Goal: Understand process/instructions: Learn how to perform a task or action

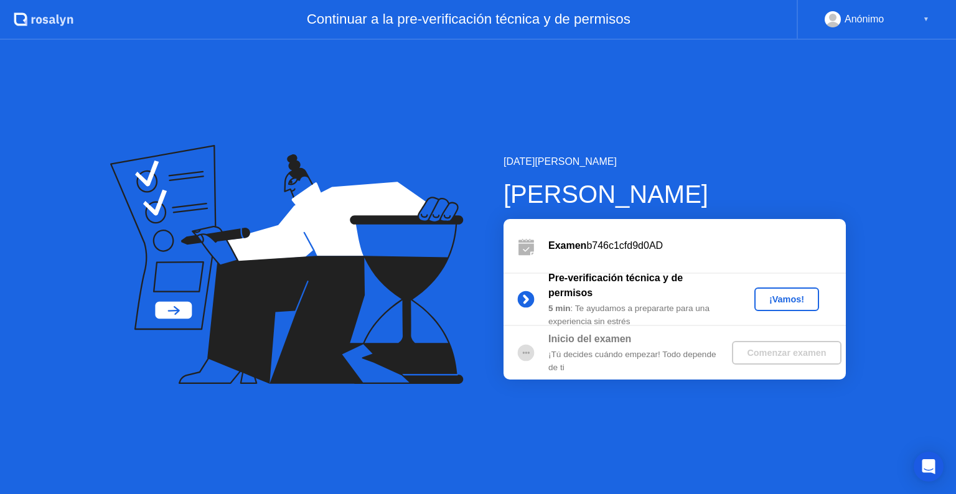
click at [793, 295] on div "¡Vamos!" at bounding box center [786, 299] width 55 height 10
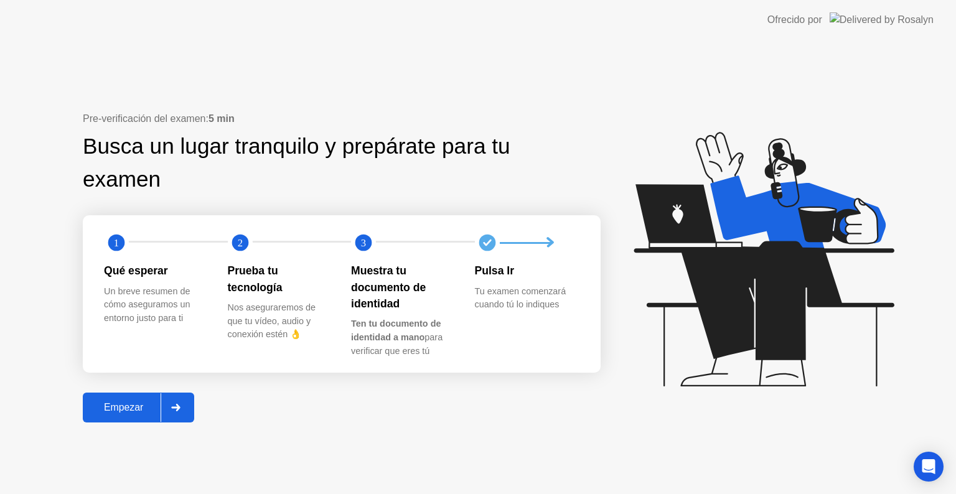
click at [131, 402] on div "Empezar" at bounding box center [123, 407] width 74 height 11
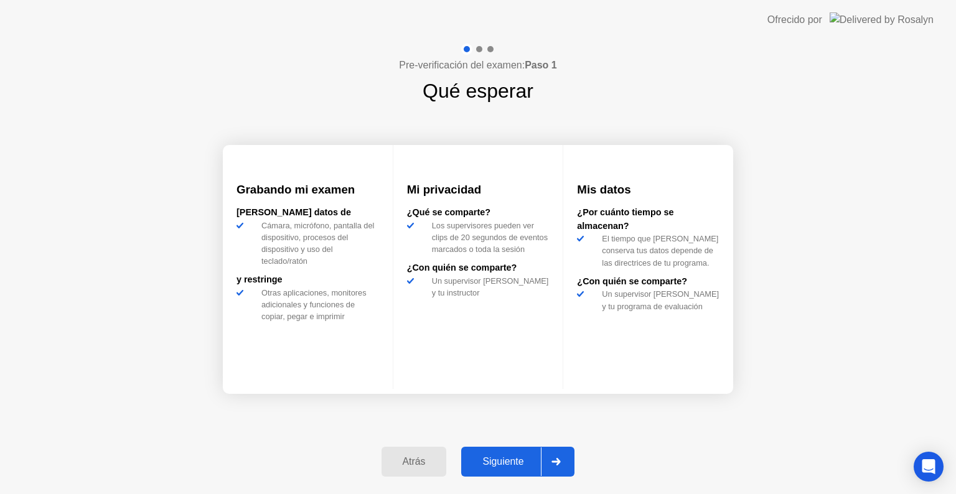
click at [528, 459] on div "Siguiente" at bounding box center [503, 461] width 76 height 11
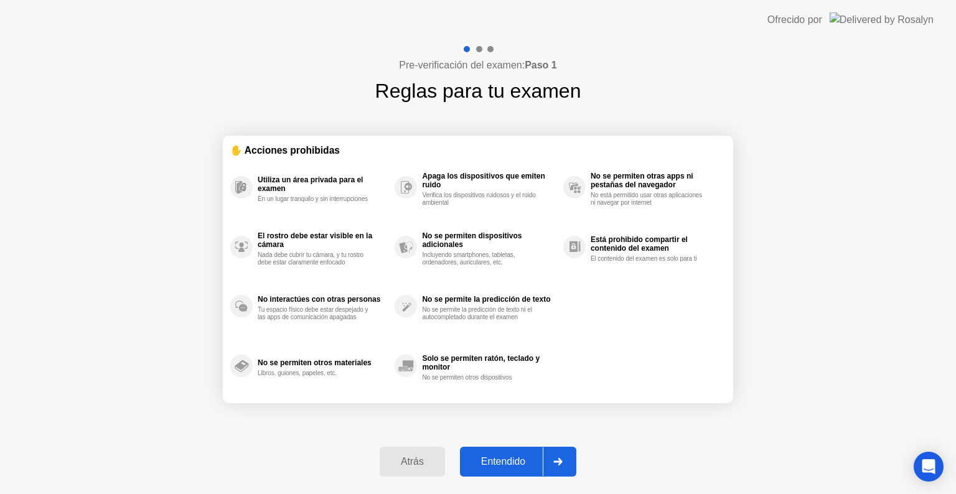
click at [528, 459] on div "Entendido" at bounding box center [503, 461] width 79 height 11
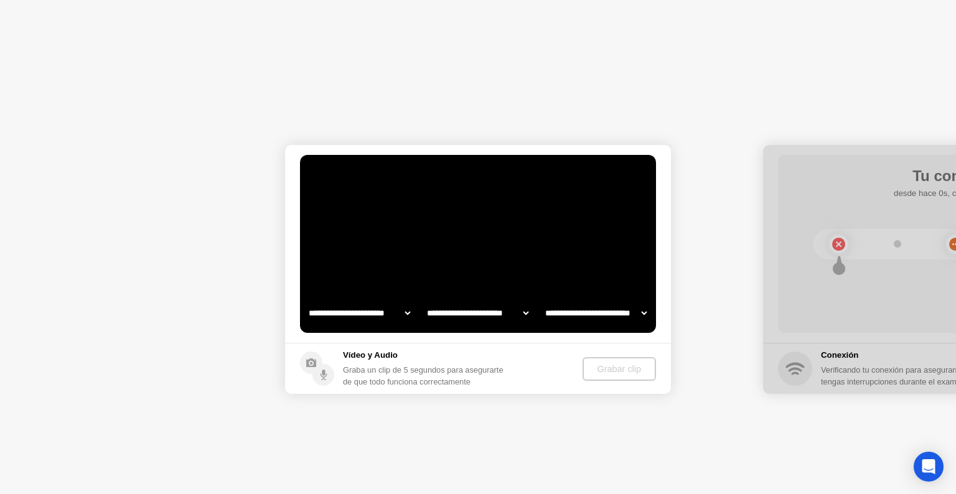
select select "**********"
select select "*******"
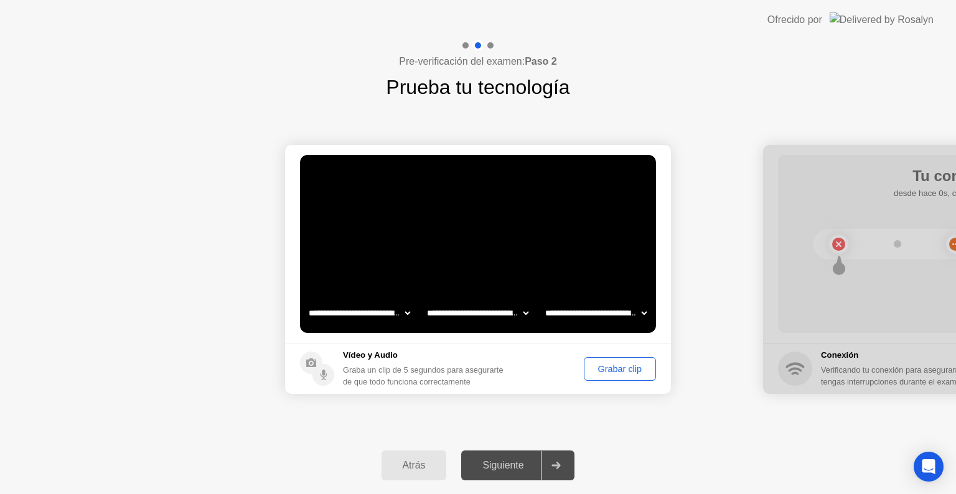
click at [528, 471] on div "Siguiente" at bounding box center [503, 465] width 76 height 11
click at [639, 368] on div "Grabar clip" at bounding box center [619, 369] width 63 height 10
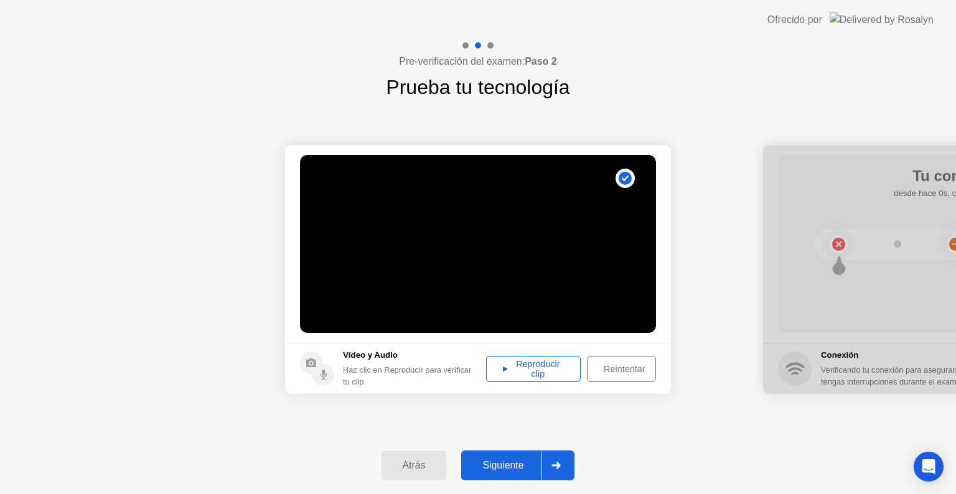
click at [550, 373] on div "Reproducir clip" at bounding box center [533, 369] width 86 height 20
click at [529, 462] on div "Siguiente" at bounding box center [503, 465] width 76 height 11
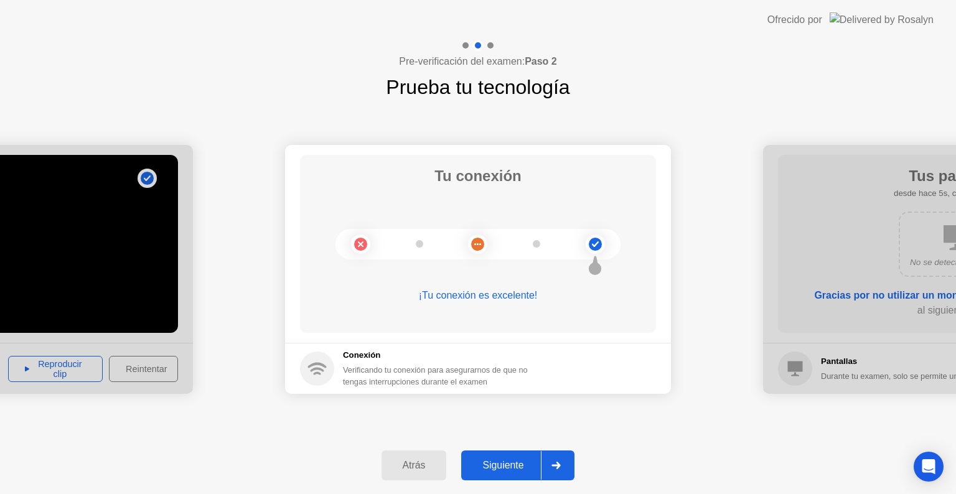
click at [529, 462] on div "Siguiente" at bounding box center [503, 465] width 76 height 11
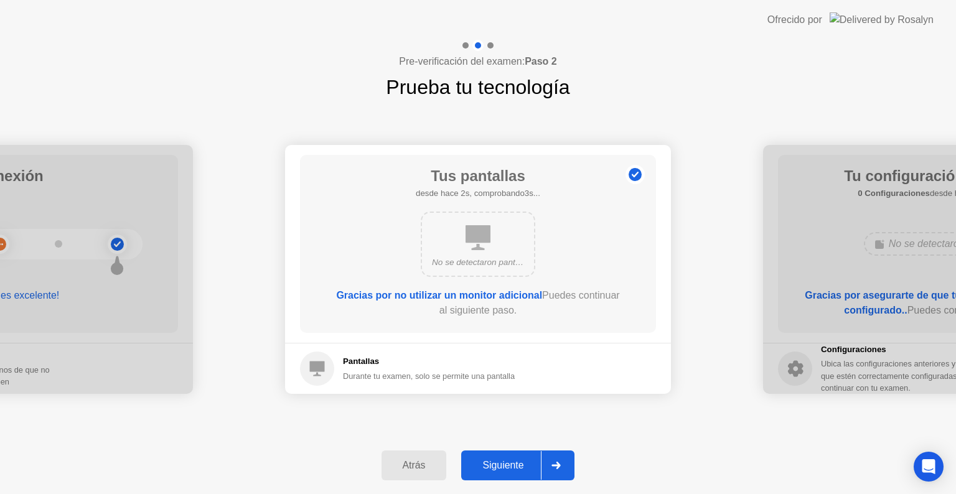
click at [529, 462] on div "Siguiente" at bounding box center [503, 465] width 76 height 11
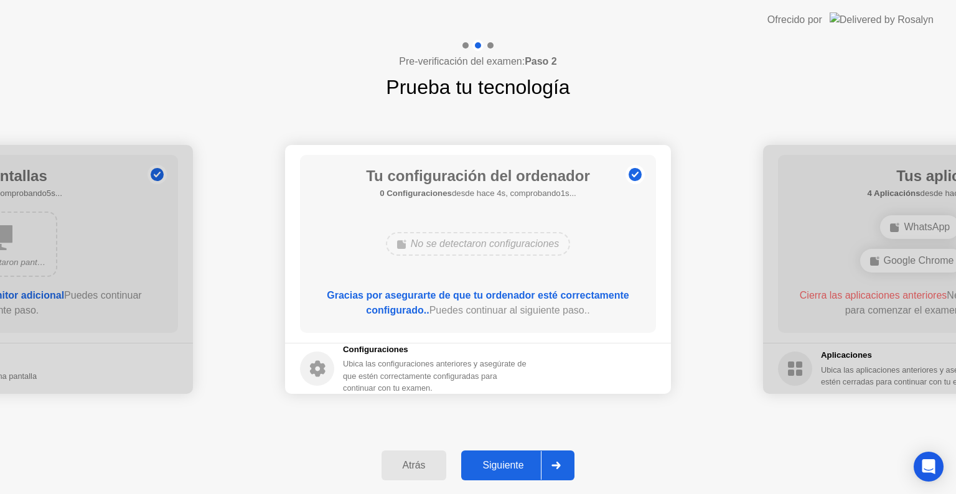
click at [529, 462] on div "Siguiente" at bounding box center [503, 465] width 76 height 11
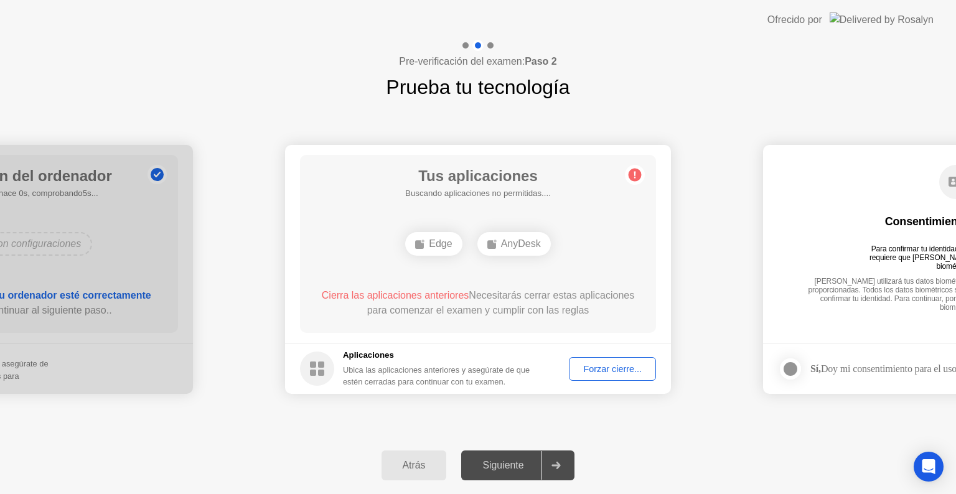
drag, startPoint x: 564, startPoint y: 452, endPoint x: 556, endPoint y: 461, distance: 11.9
click at [556, 461] on div at bounding box center [556, 465] width 30 height 29
click at [556, 462] on icon at bounding box center [555, 465] width 9 height 7
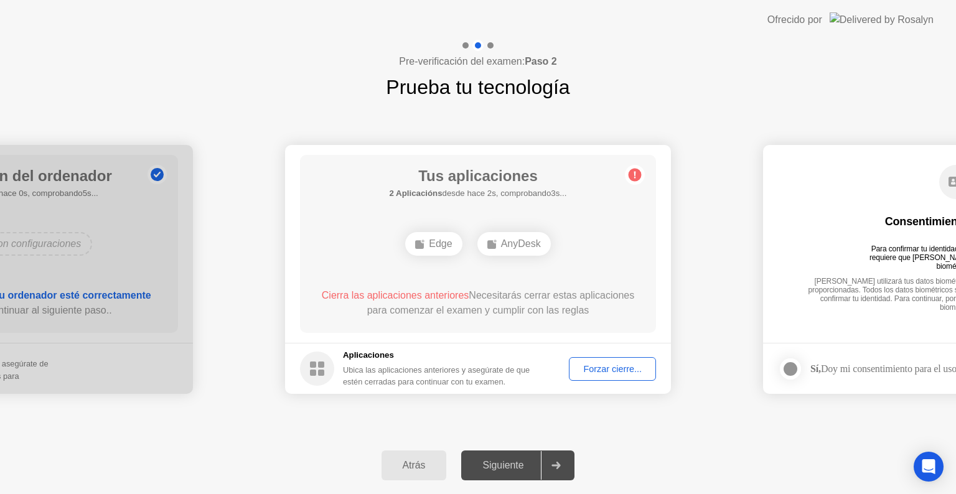
click at [630, 179] on circle at bounding box center [634, 175] width 13 height 13
click at [590, 370] on div "Forzar cierre..." at bounding box center [612, 369] width 78 height 10
